Goal: Navigation & Orientation: Find specific page/section

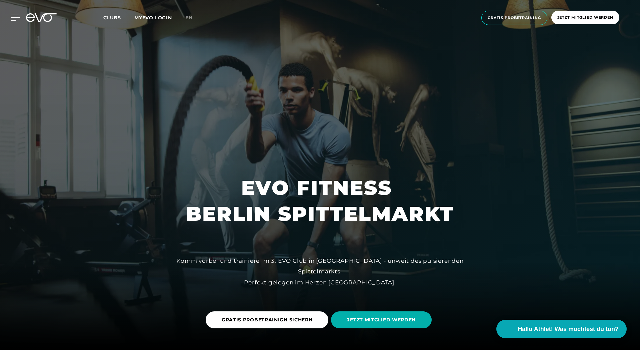
click at [14, 16] on icon at bounding box center [16, 18] width 10 height 6
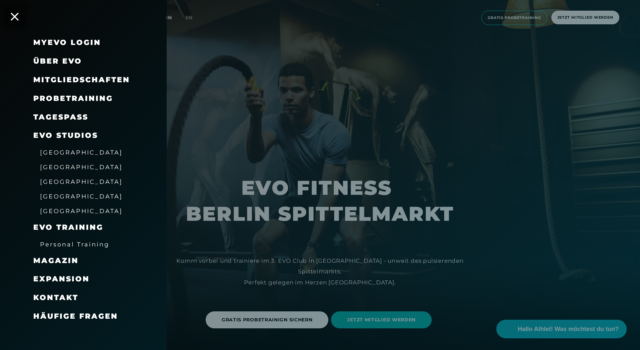
click at [55, 168] on span "[GEOGRAPHIC_DATA]" at bounding box center [81, 167] width 83 height 7
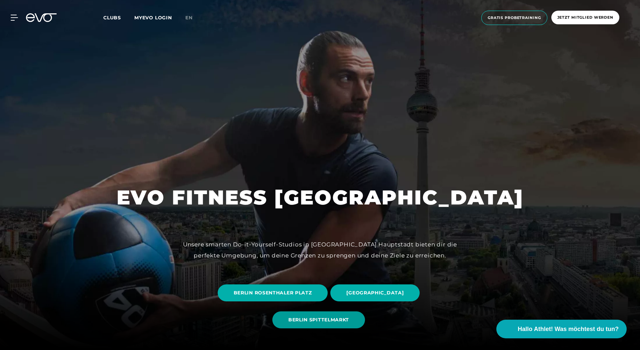
click at [329, 322] on span "BERLIN SPITTELMARKT" at bounding box center [318, 320] width 61 height 7
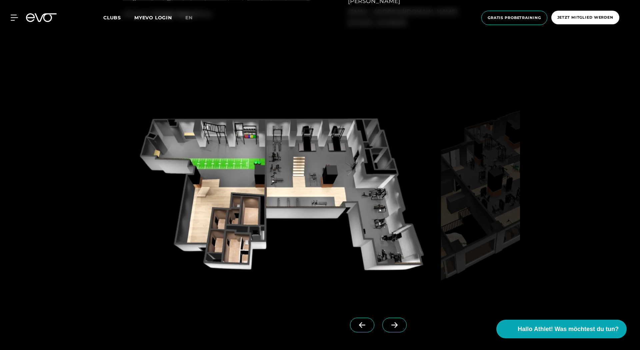
scroll to position [660, 0]
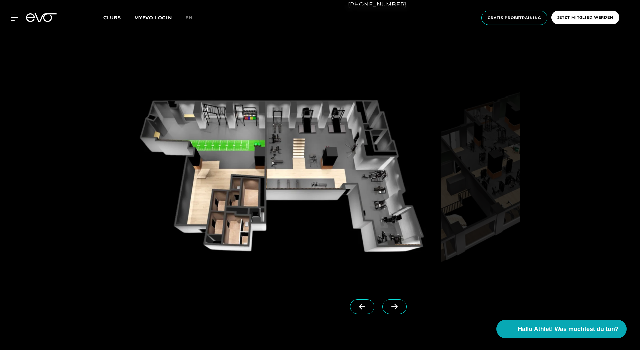
click at [396, 304] on icon at bounding box center [395, 307] width 12 height 6
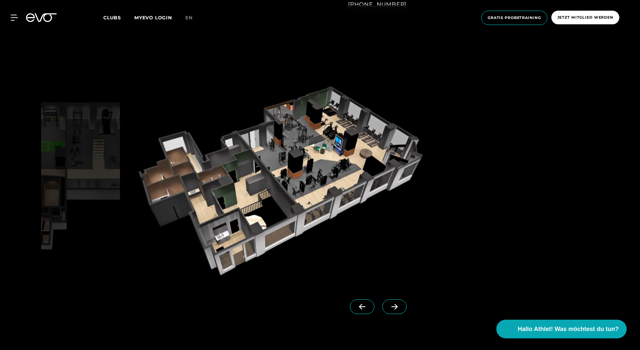
click at [395, 305] on icon at bounding box center [394, 307] width 6 height 6
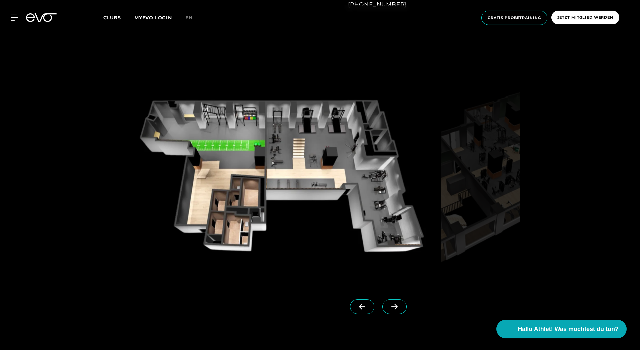
click at [395, 305] on icon at bounding box center [395, 307] width 12 height 6
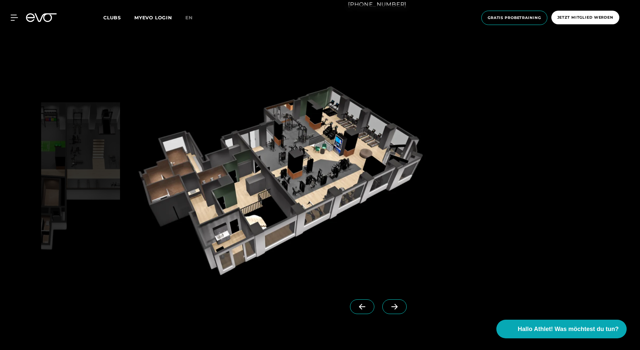
click at [395, 305] on icon at bounding box center [395, 307] width 12 height 6
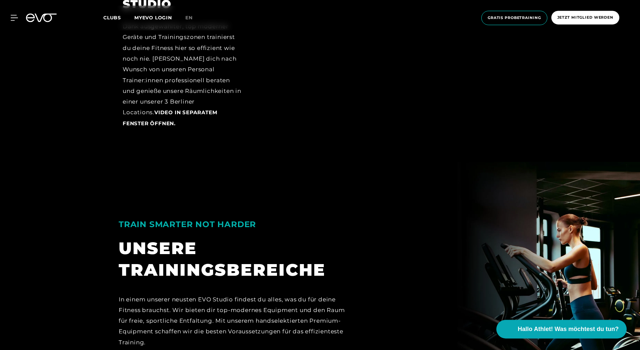
scroll to position [1260, 0]
